Goal: Find specific page/section: Find specific page/section

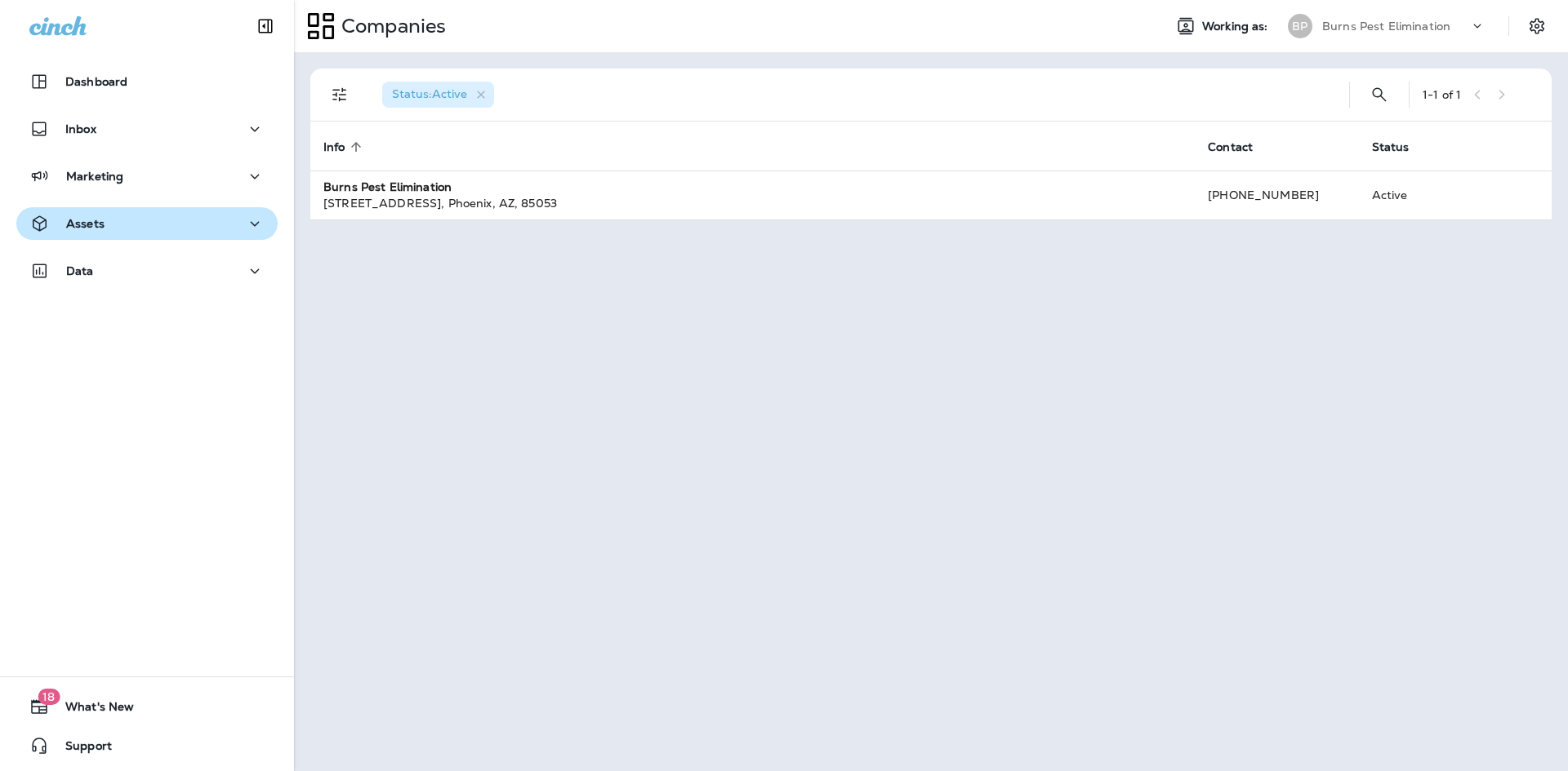
click at [171, 226] on div "Assets" at bounding box center [147, 224] width 235 height 21
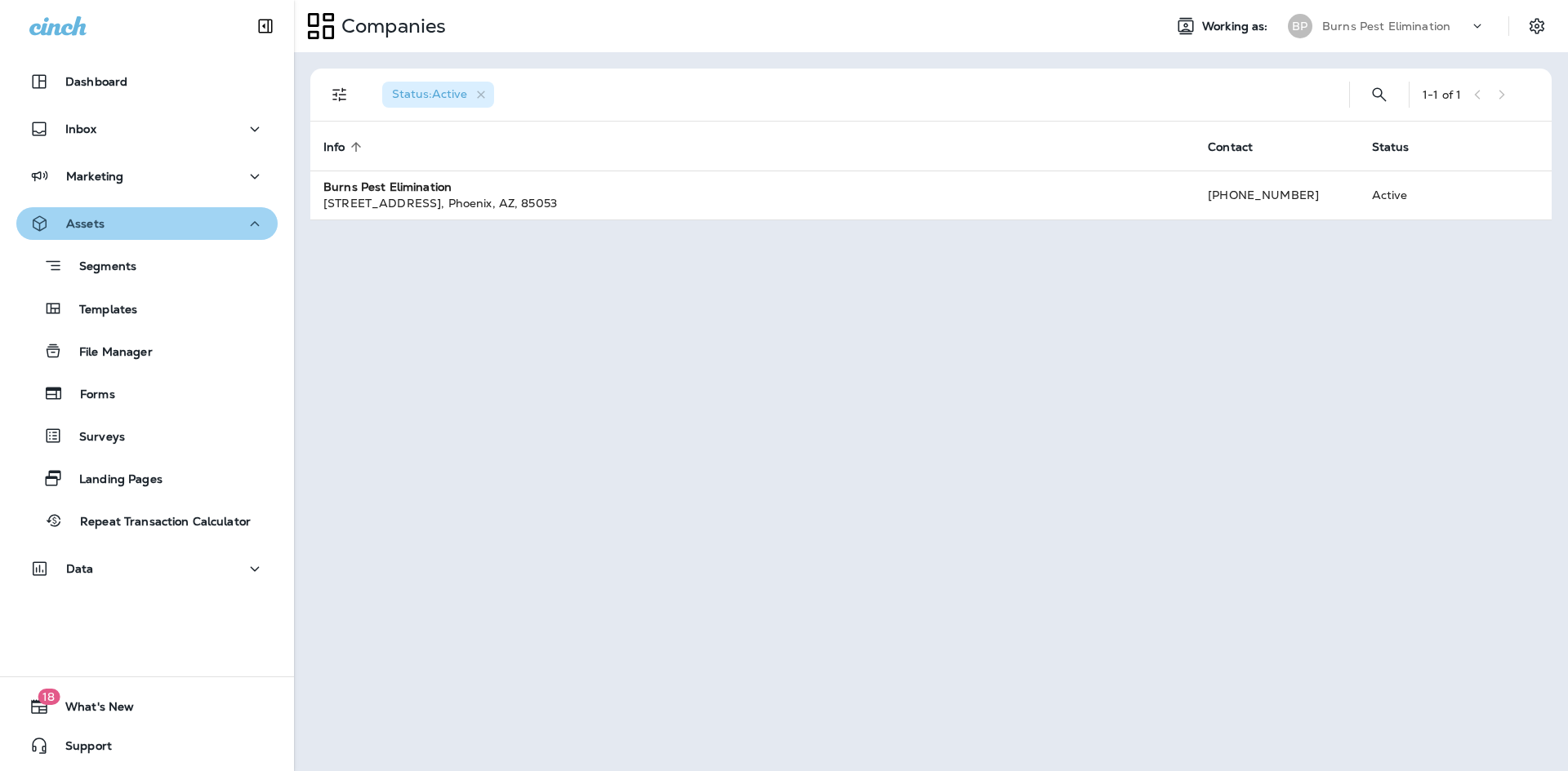
click at [154, 234] on div "Assets" at bounding box center [147, 224] width 235 height 21
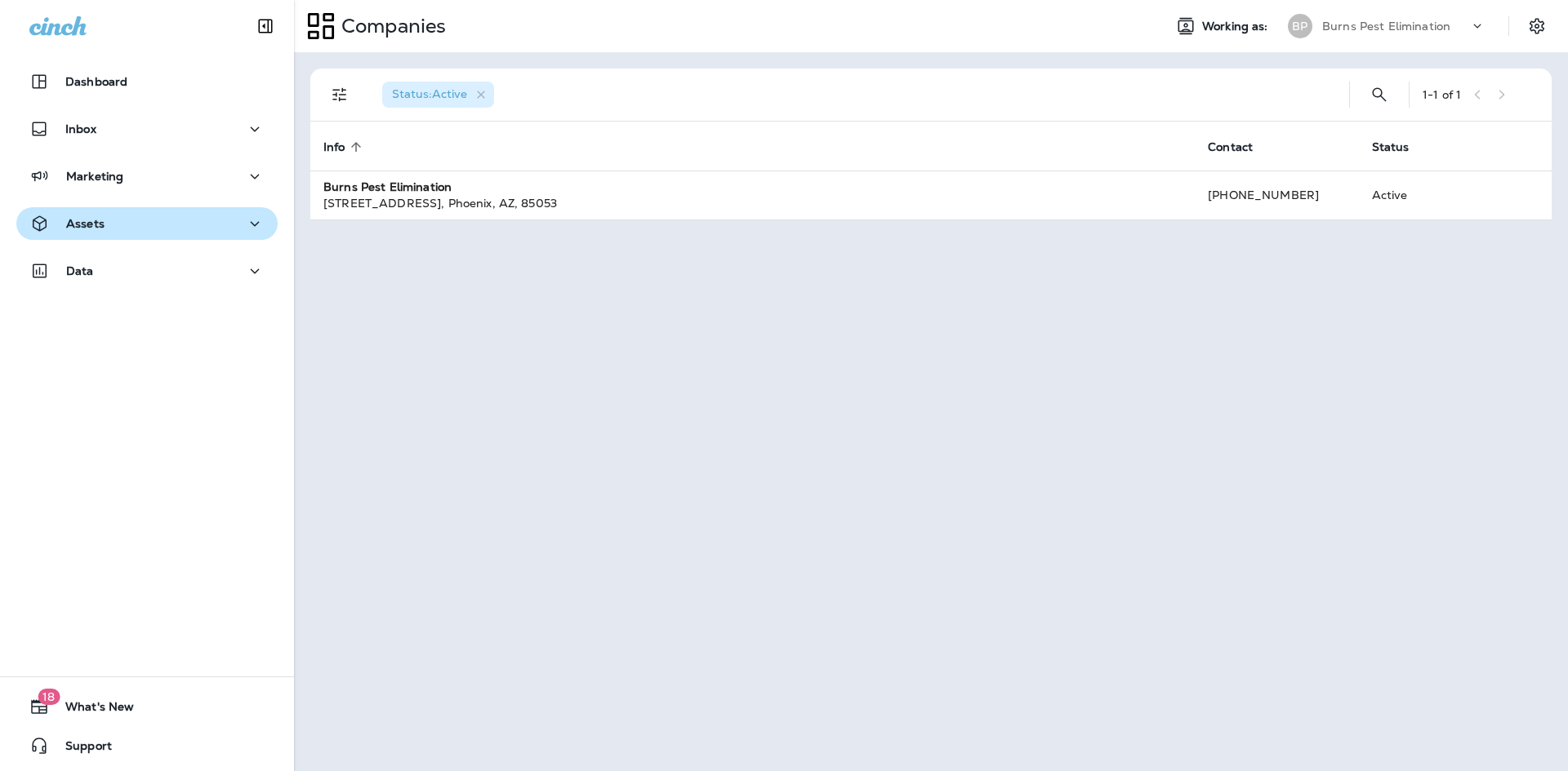
click at [154, 234] on div "Assets" at bounding box center [147, 224] width 235 height 21
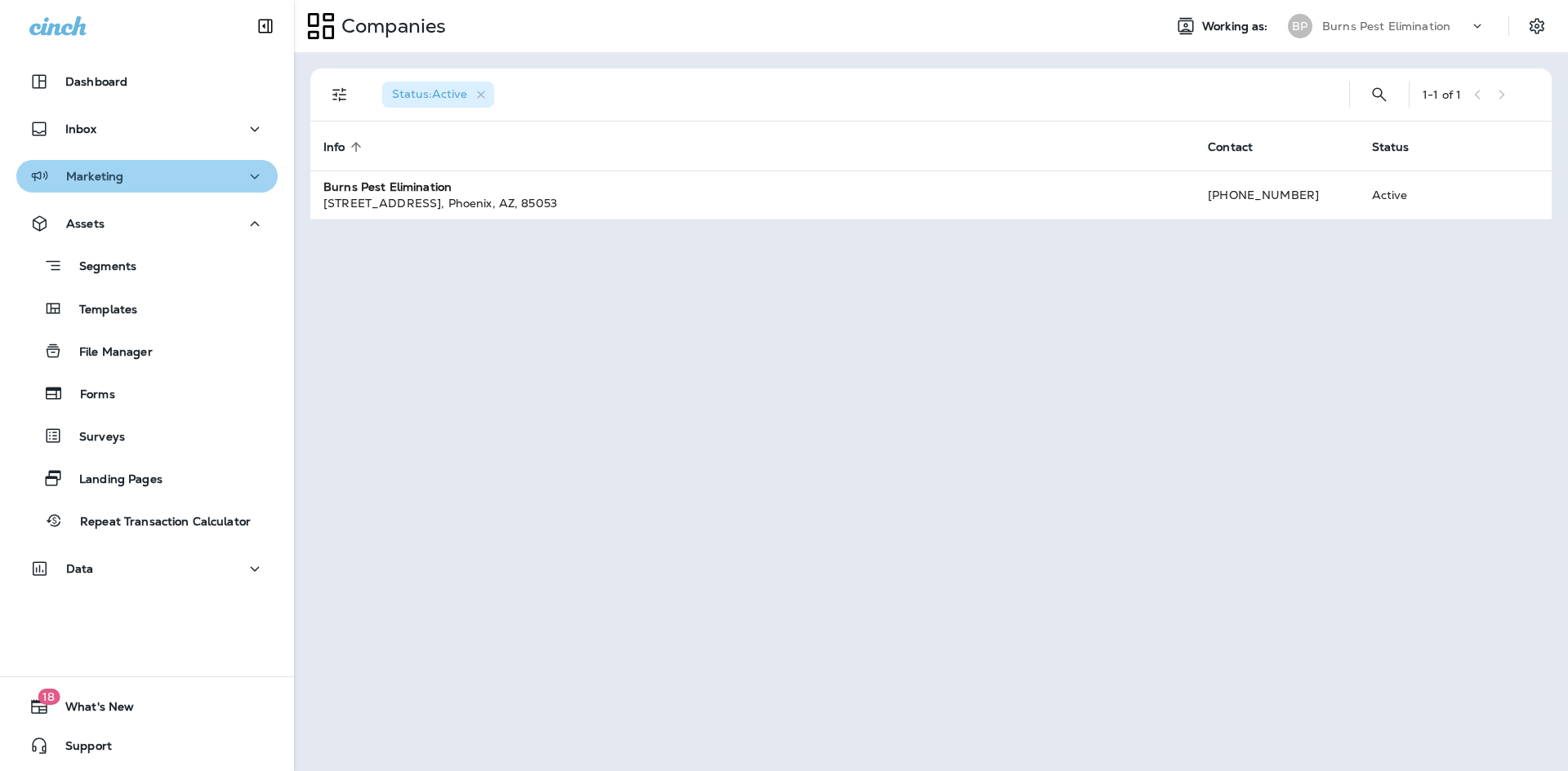
click at [168, 180] on div "Marketing" at bounding box center [147, 176] width 235 height 21
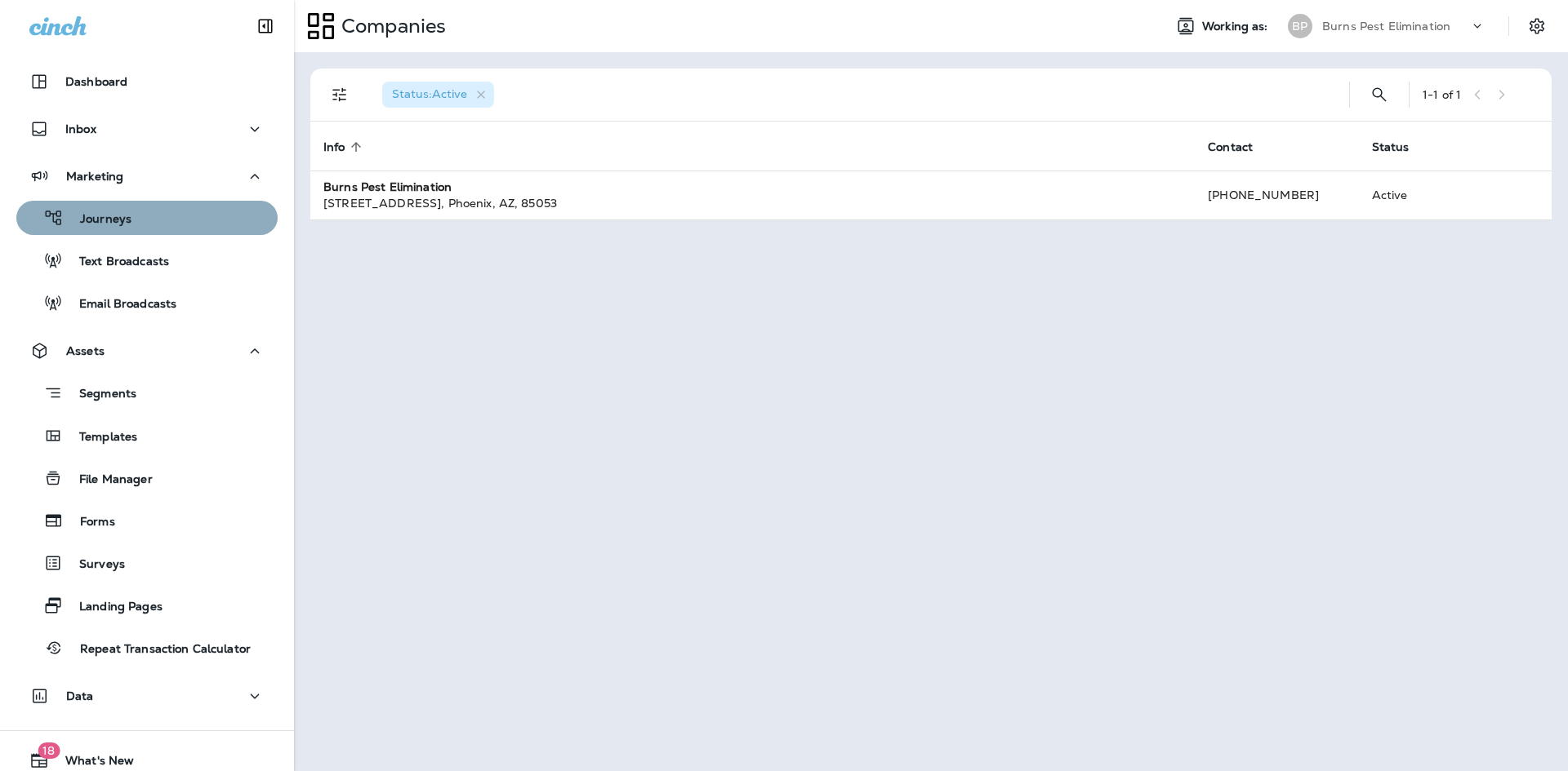
click at [166, 216] on div "Journeys" at bounding box center [146, 218] width 248 height 24
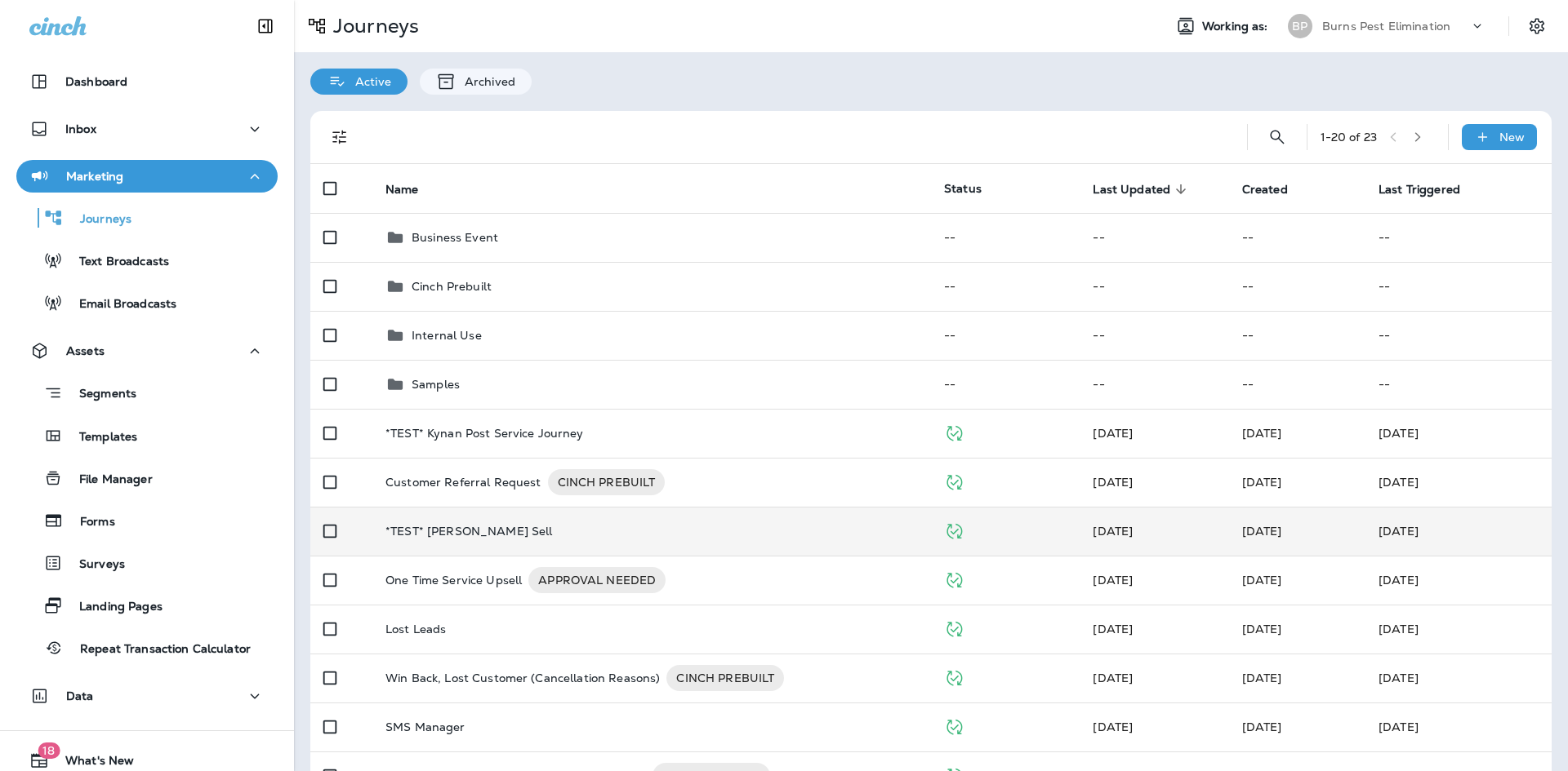
click at [608, 521] on td "*TEST* [PERSON_NAME] Sell" at bounding box center [651, 532] width 558 height 49
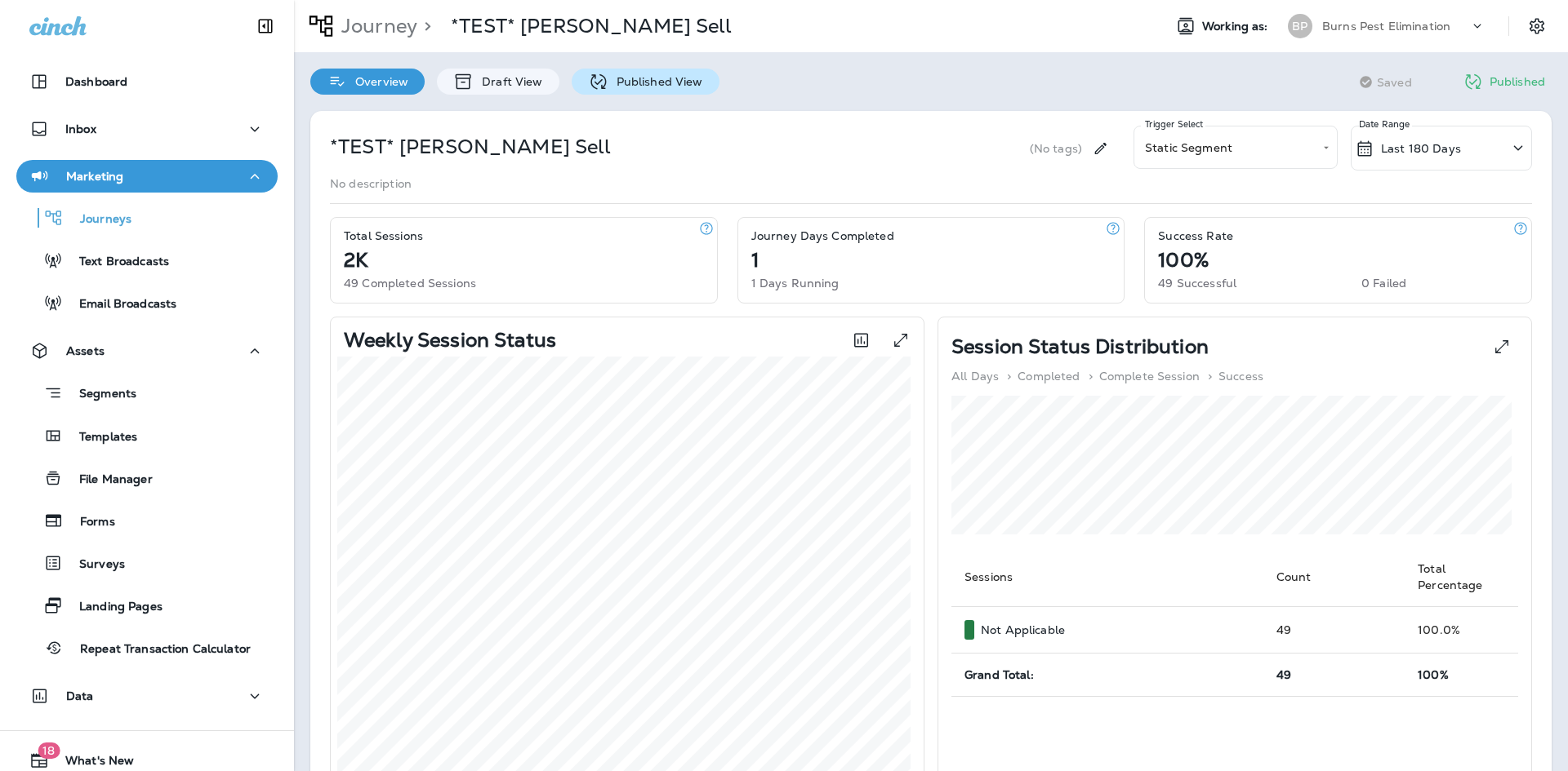
click at [610, 83] on p "Published View" at bounding box center [656, 81] width 95 height 13
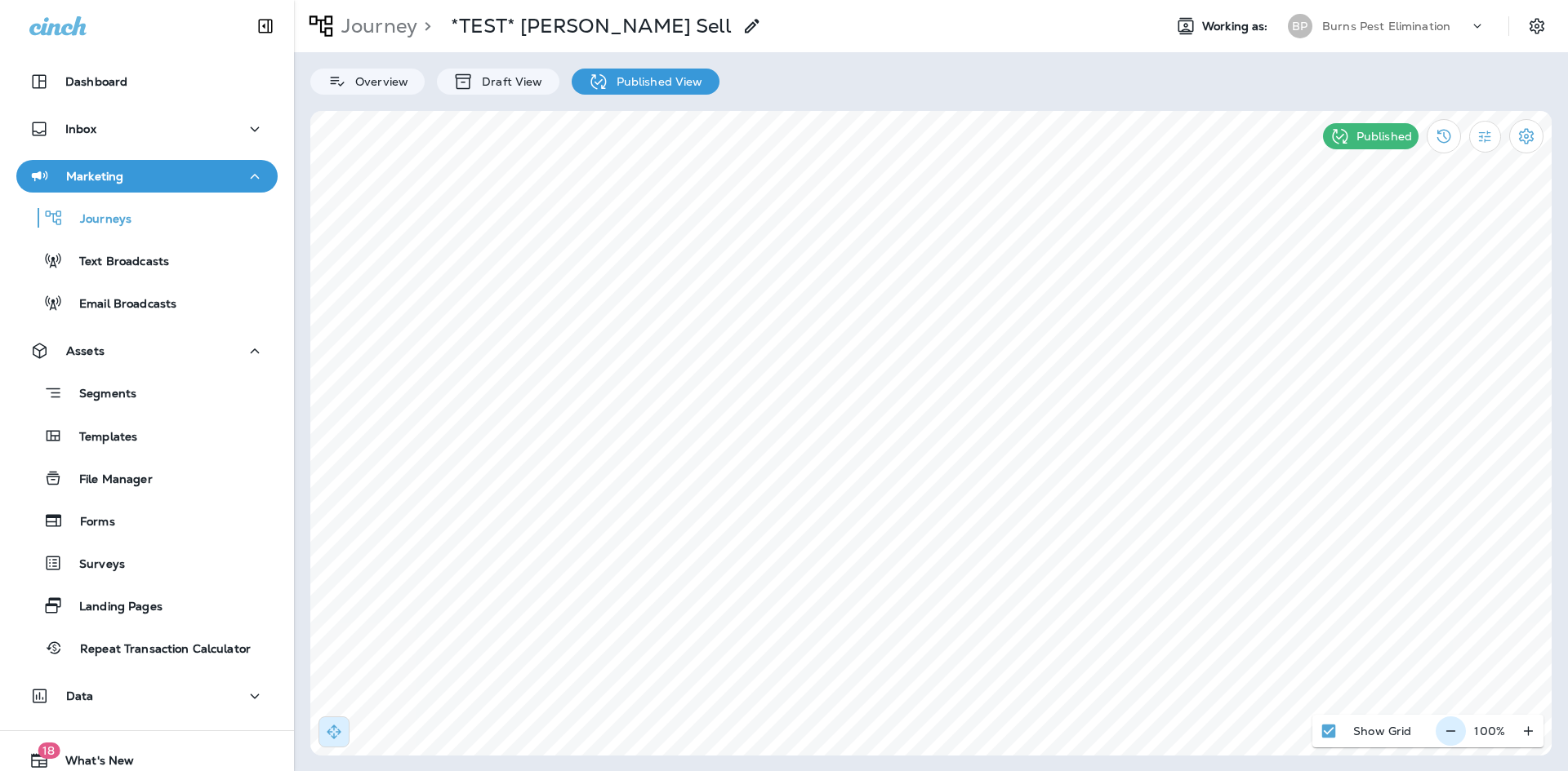
click at [1464, 728] on button "button" at bounding box center [1451, 731] width 30 height 30
click at [786, 152] on button at bounding box center [780, 155] width 18 height 18
click at [774, 153] on button at bounding box center [780, 155] width 18 height 18
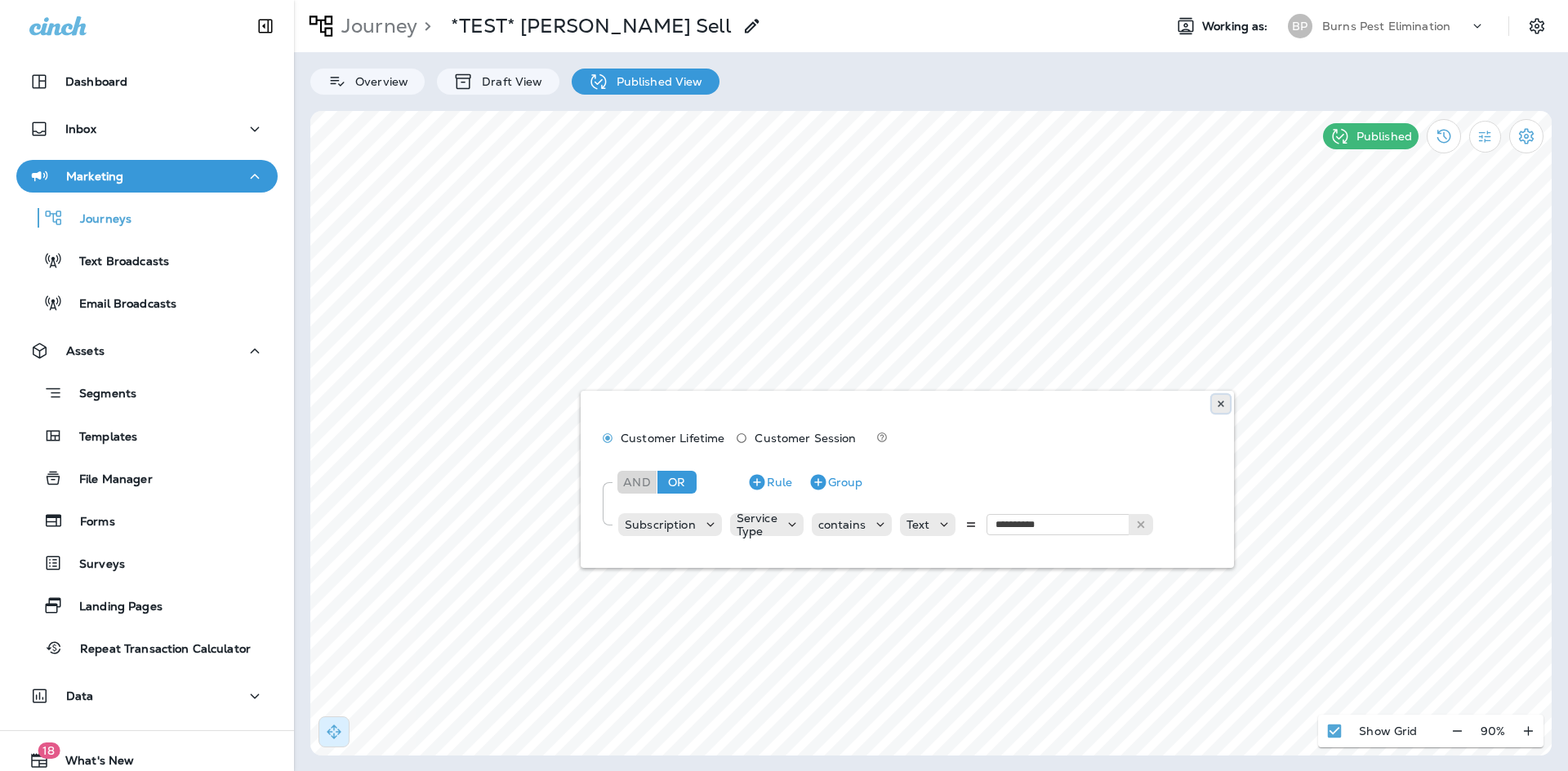
click at [1219, 404] on icon at bounding box center [1220, 404] width 10 height 10
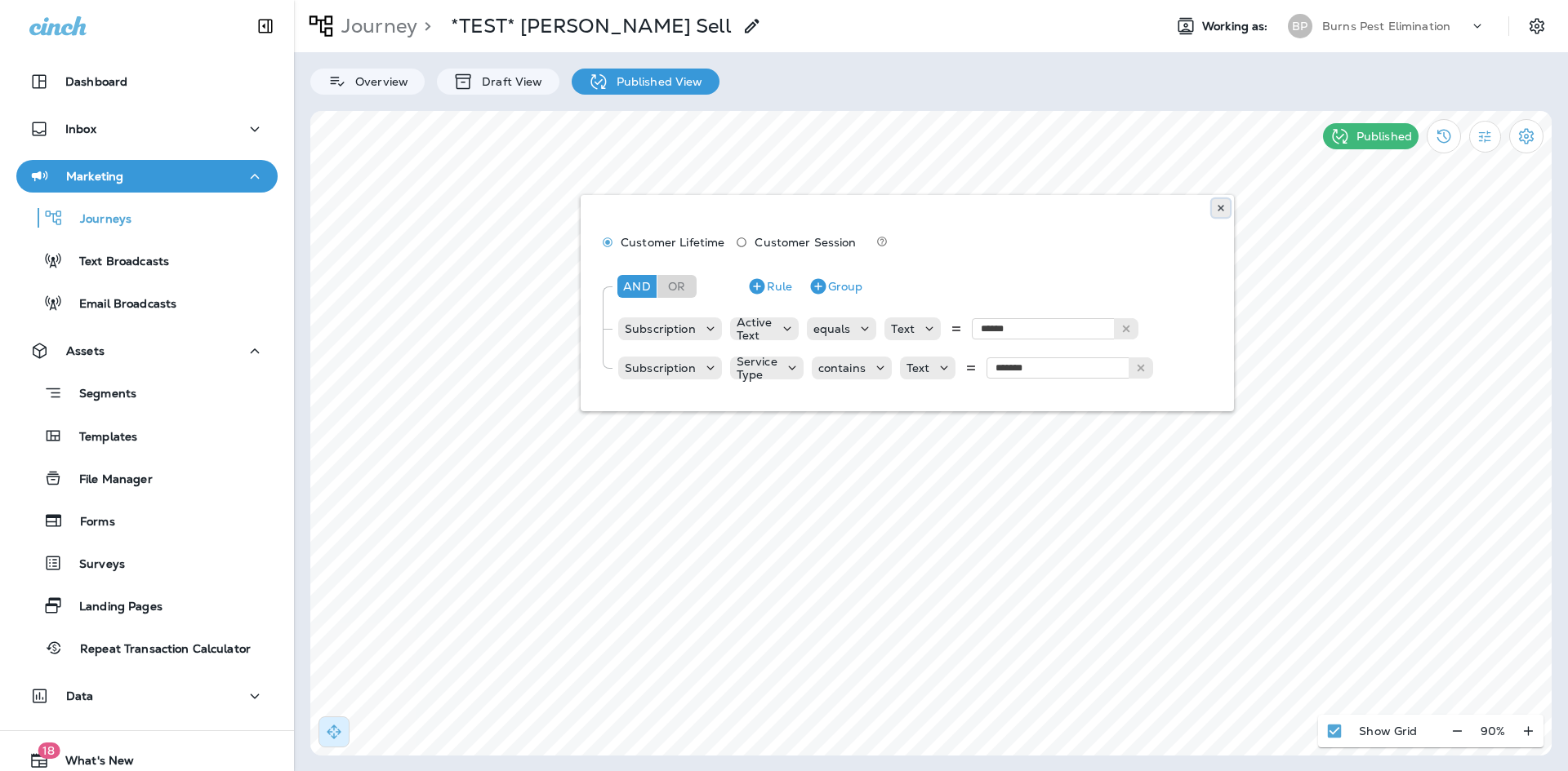
click at [1215, 214] on button at bounding box center [1221, 209] width 18 height 18
click at [1211, 207] on div "Customer Lifetime Customer Session And Or Rule Group Subscription Active Text e…" at bounding box center [907, 303] width 653 height 217
click at [1221, 208] on use at bounding box center [1220, 208] width 5 height 6
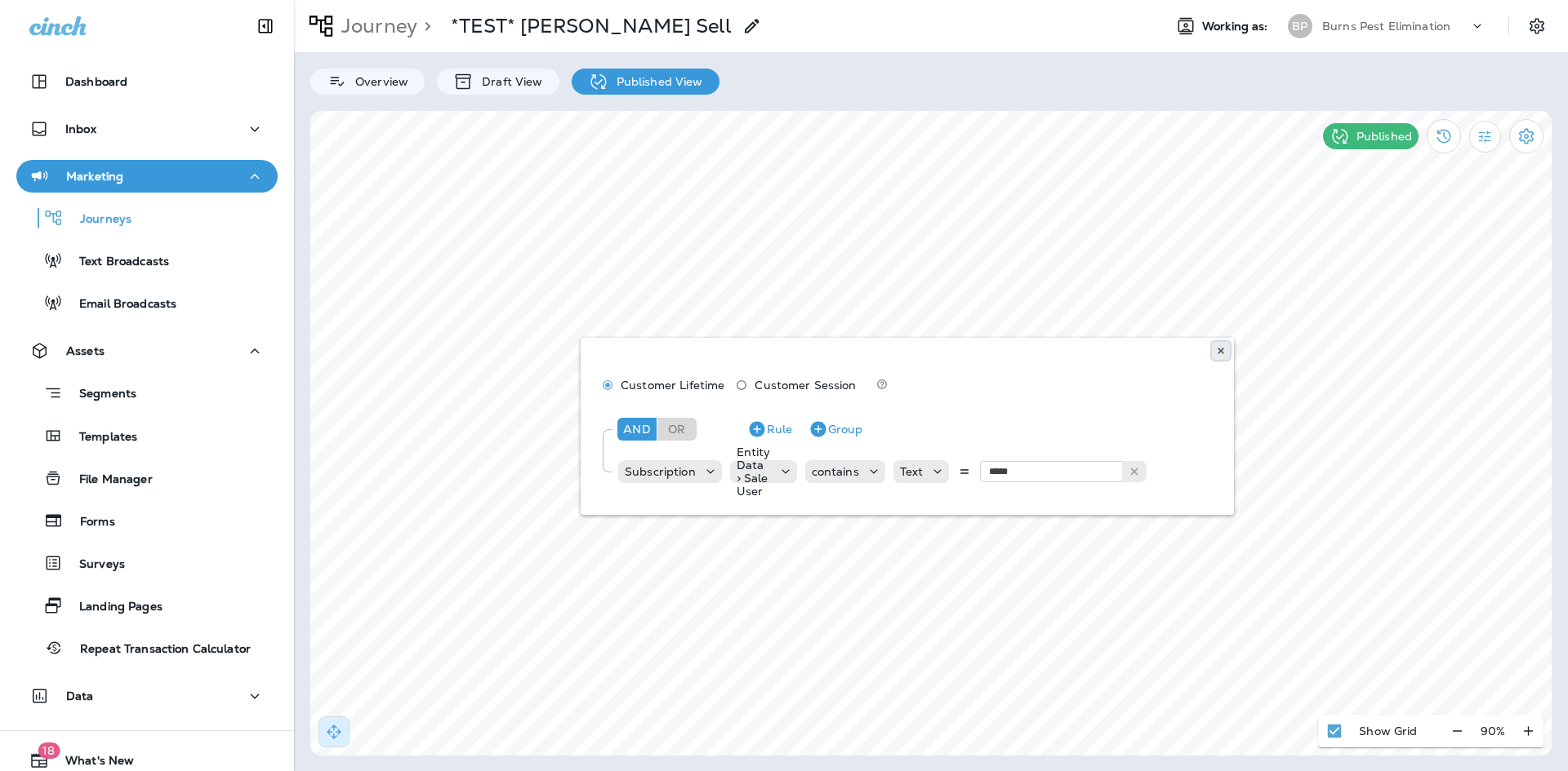
click at [1219, 348] on icon at bounding box center [1220, 350] width 10 height 10
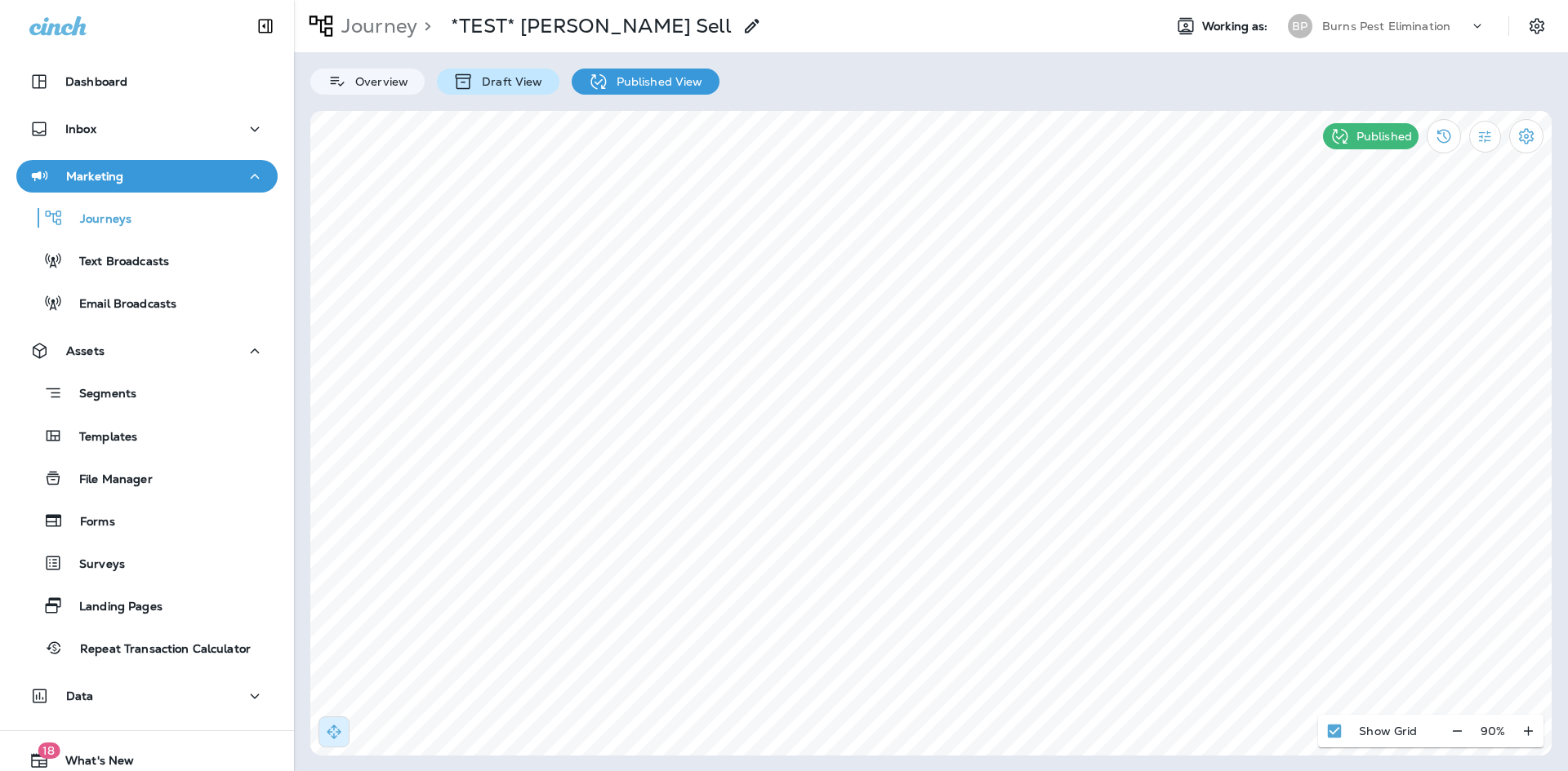
click at [517, 84] on p "Draft View" at bounding box center [508, 81] width 69 height 13
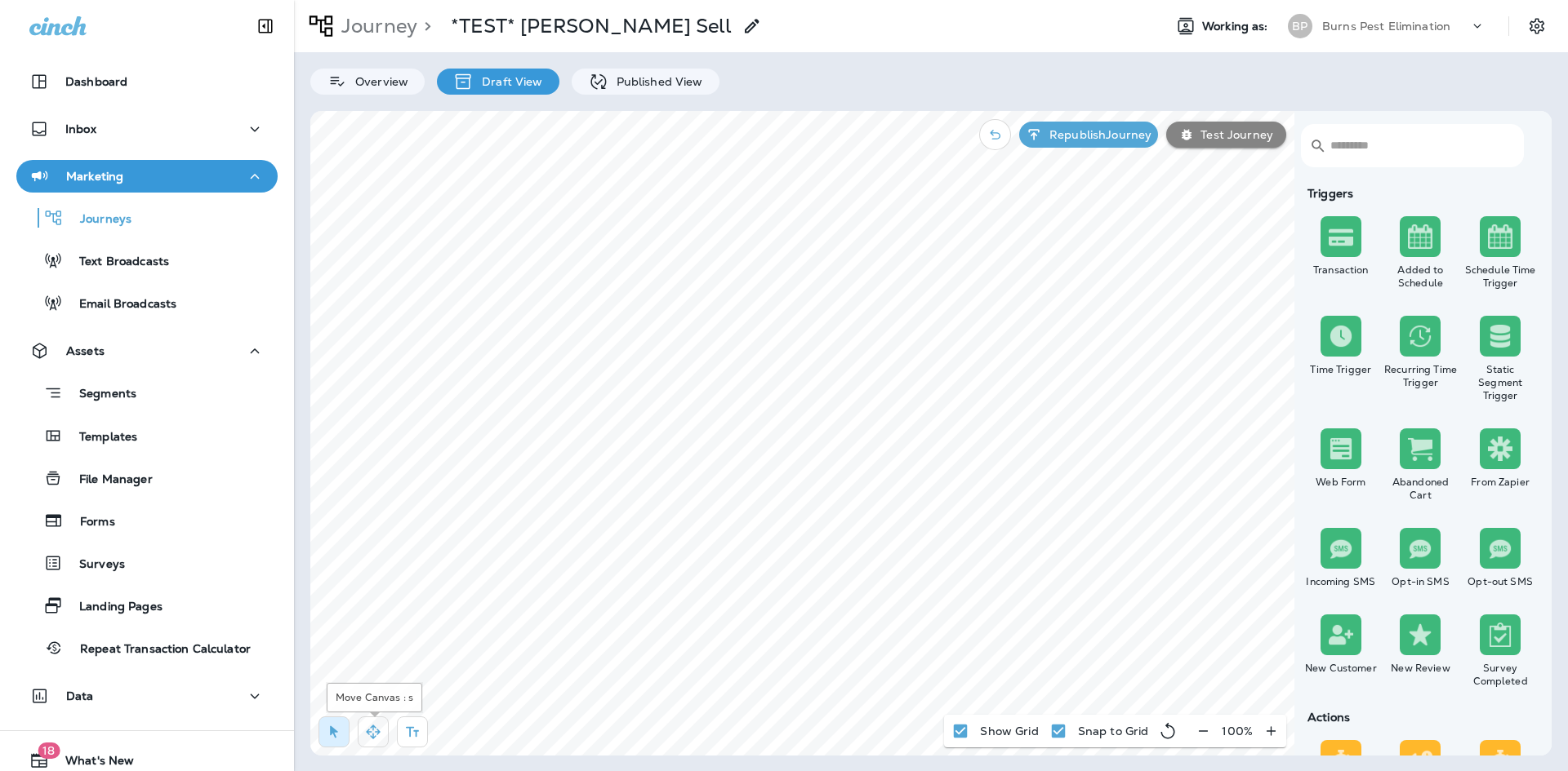
click at [373, 732] on icon "button" at bounding box center [373, 732] width 16 height 16
click at [598, 77] on icon at bounding box center [598, 82] width 21 height 21
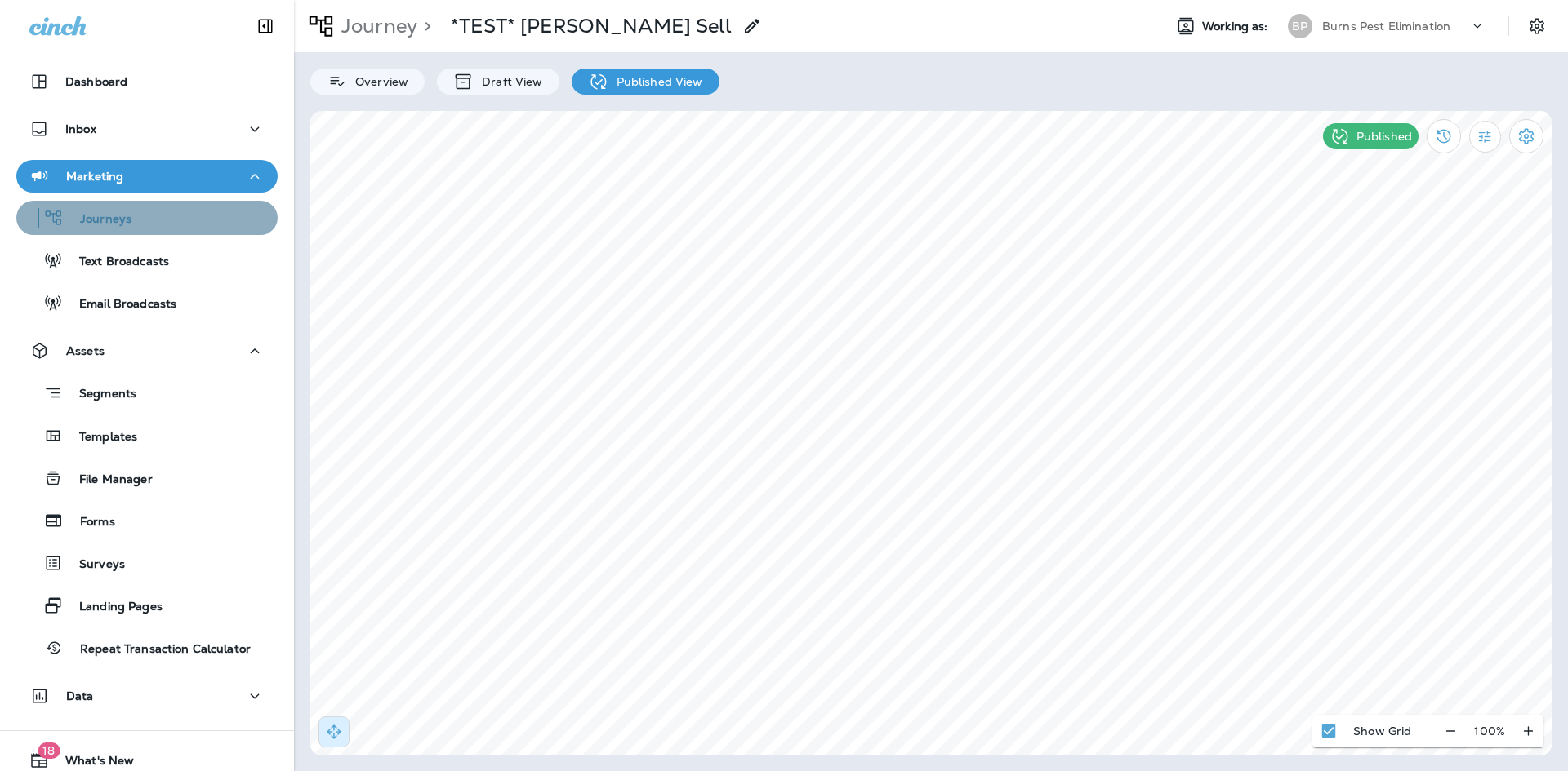
click at [174, 215] on div "Journeys" at bounding box center [146, 218] width 248 height 24
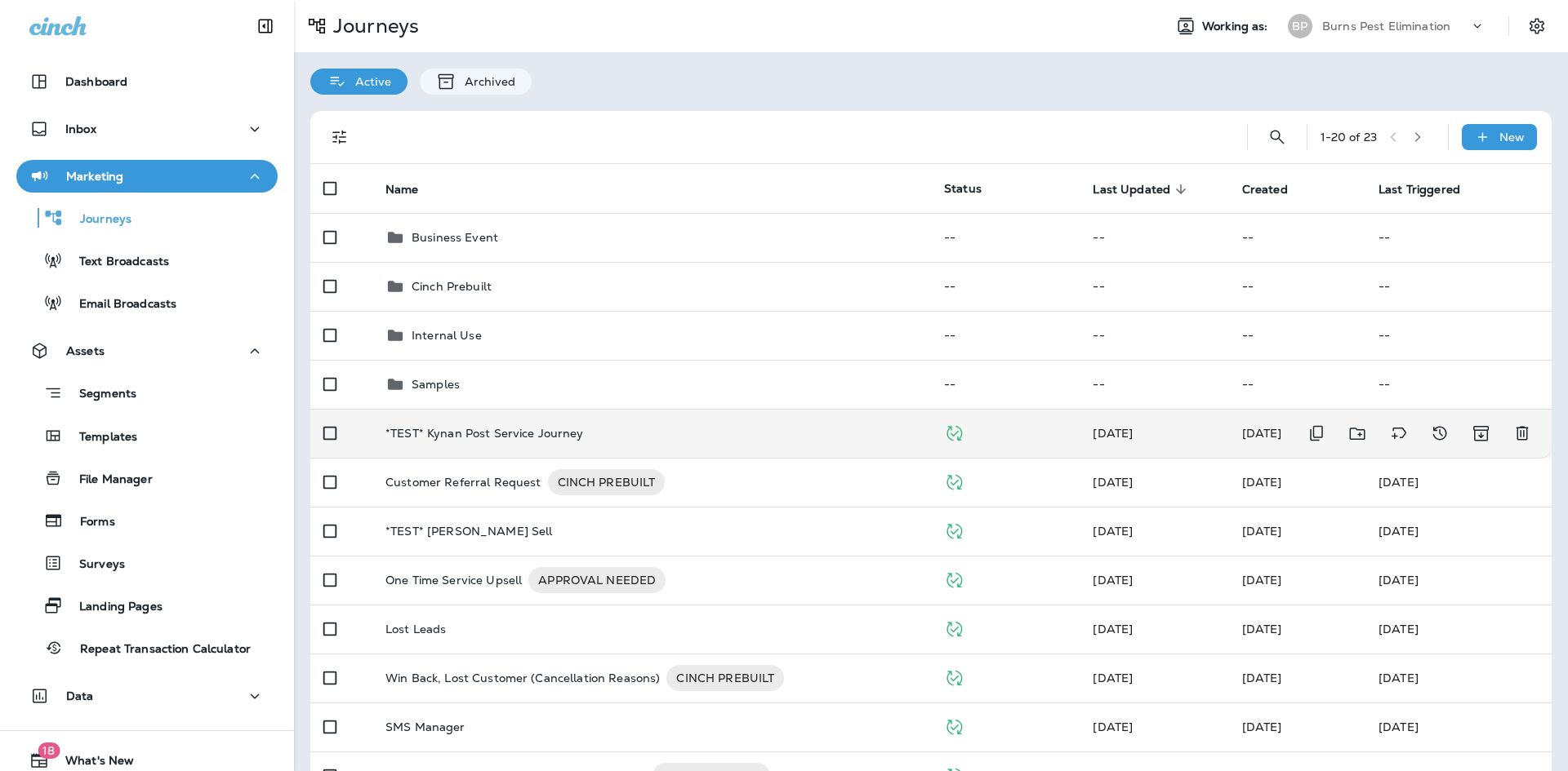
click at [545, 418] on td "*TEST* Kynan Post Service Journey" at bounding box center [651, 433] width 558 height 49
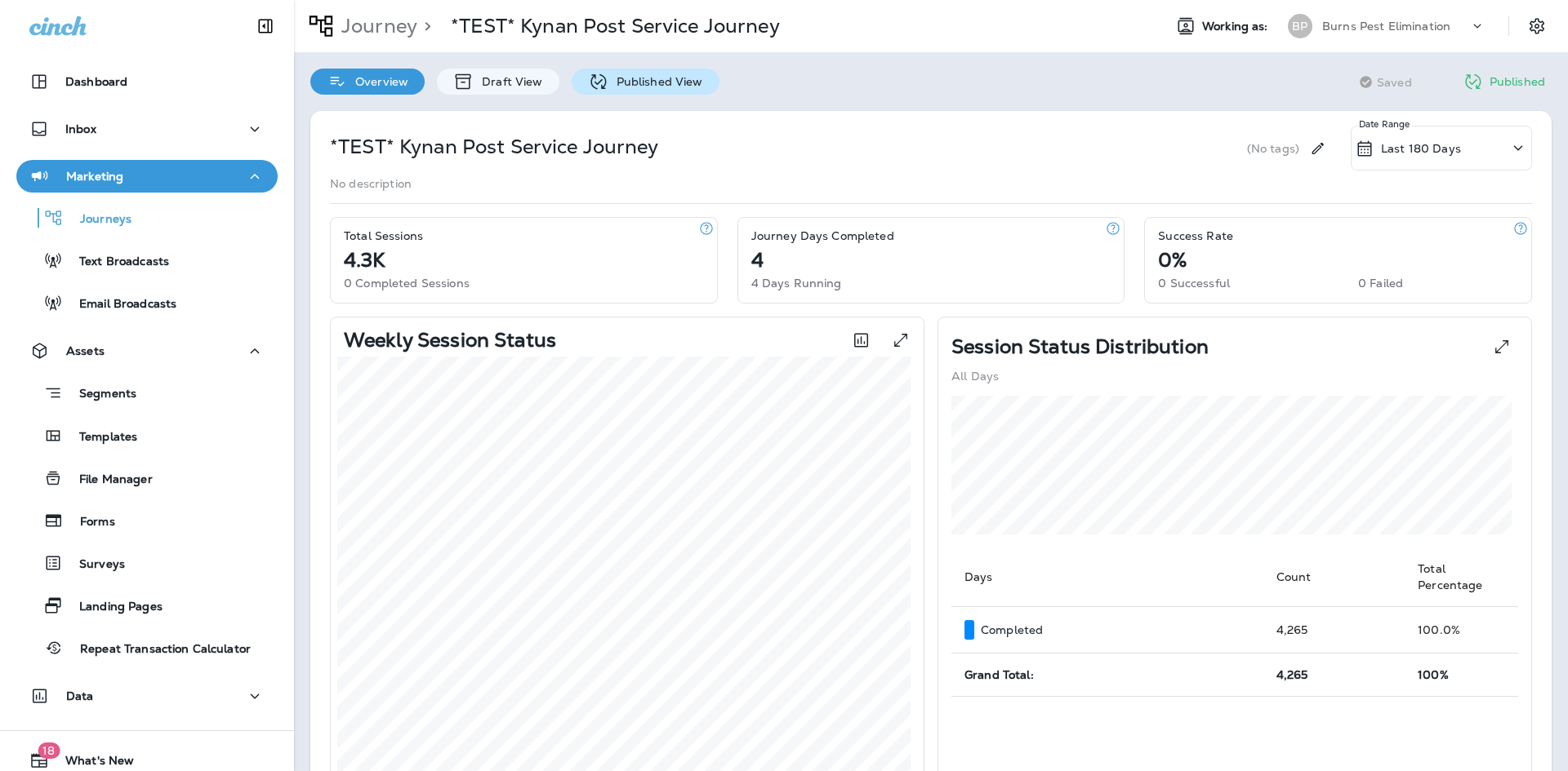
click at [621, 89] on div "Published View" at bounding box center [646, 81] width 148 height 26
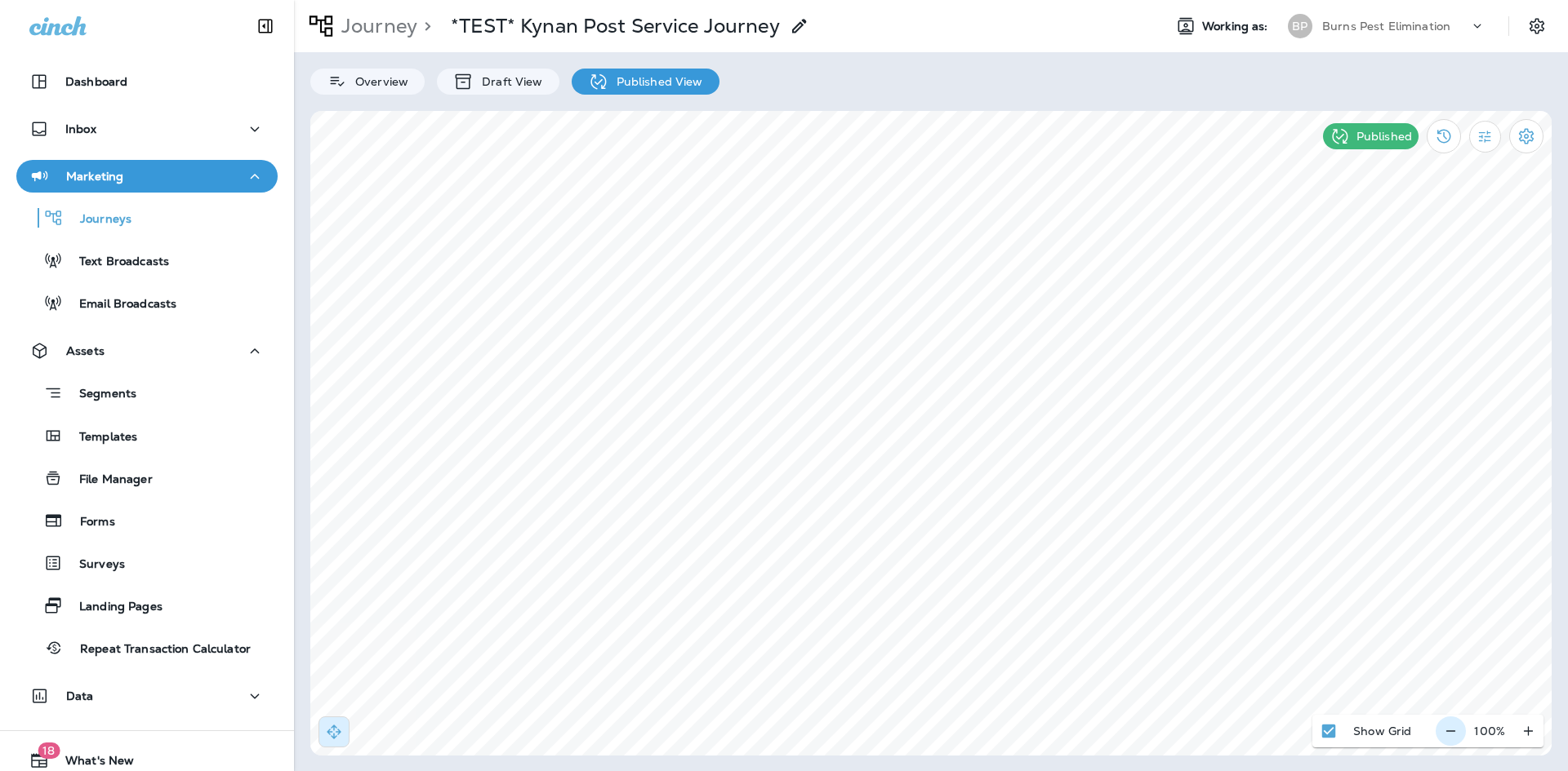
click at [1445, 729] on icon "button" at bounding box center [1451, 731] width 17 height 16
click at [1462, 725] on icon "button" at bounding box center [1457, 731] width 17 height 16
click at [411, 75] on div "Overview" at bounding box center [368, 81] width 115 height 26
